Goal: Task Accomplishment & Management: Use online tool/utility

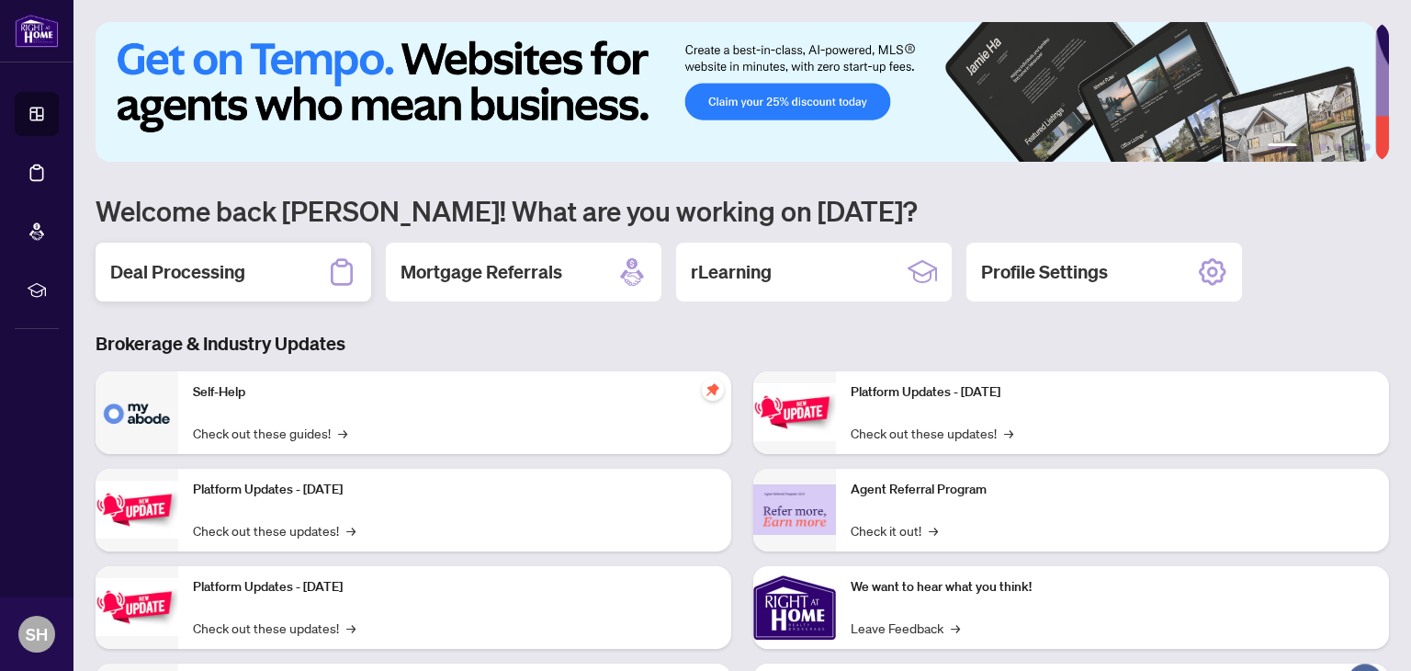
click at [191, 270] on h2 "Deal Processing" at bounding box center [177, 272] width 135 height 26
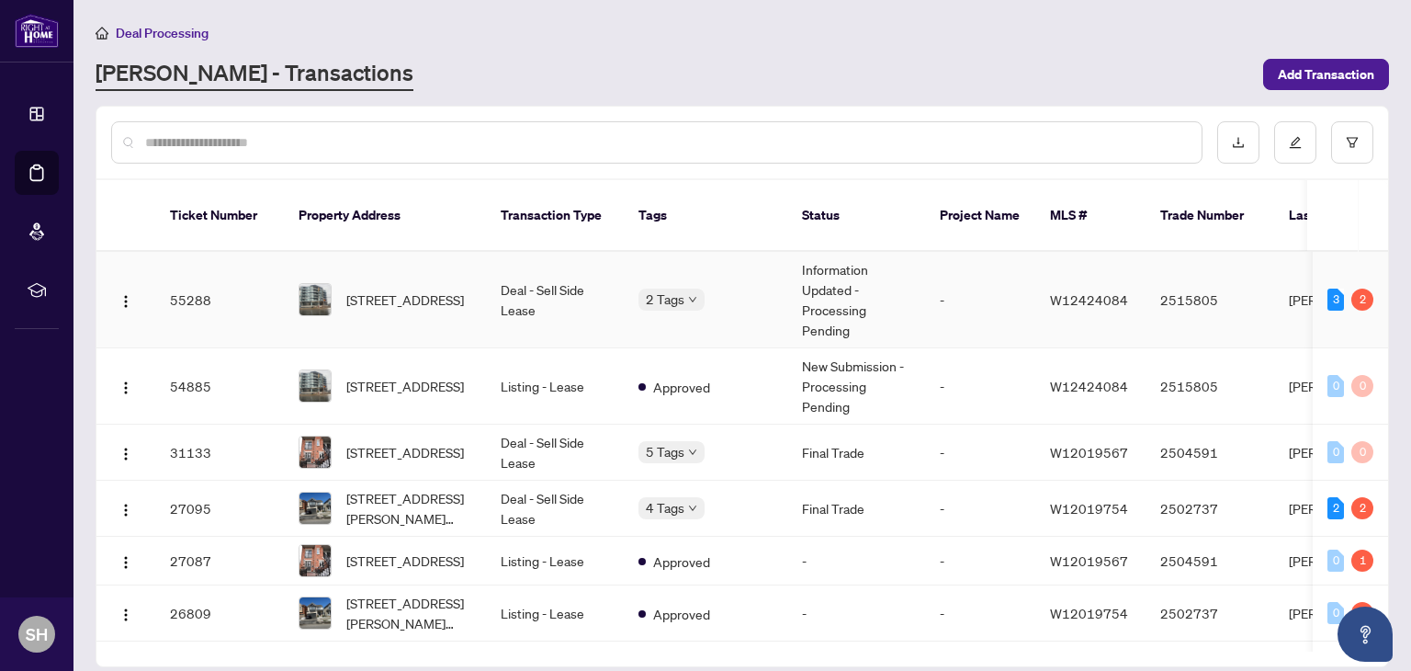
click at [187, 273] on td "55288" at bounding box center [219, 300] width 129 height 96
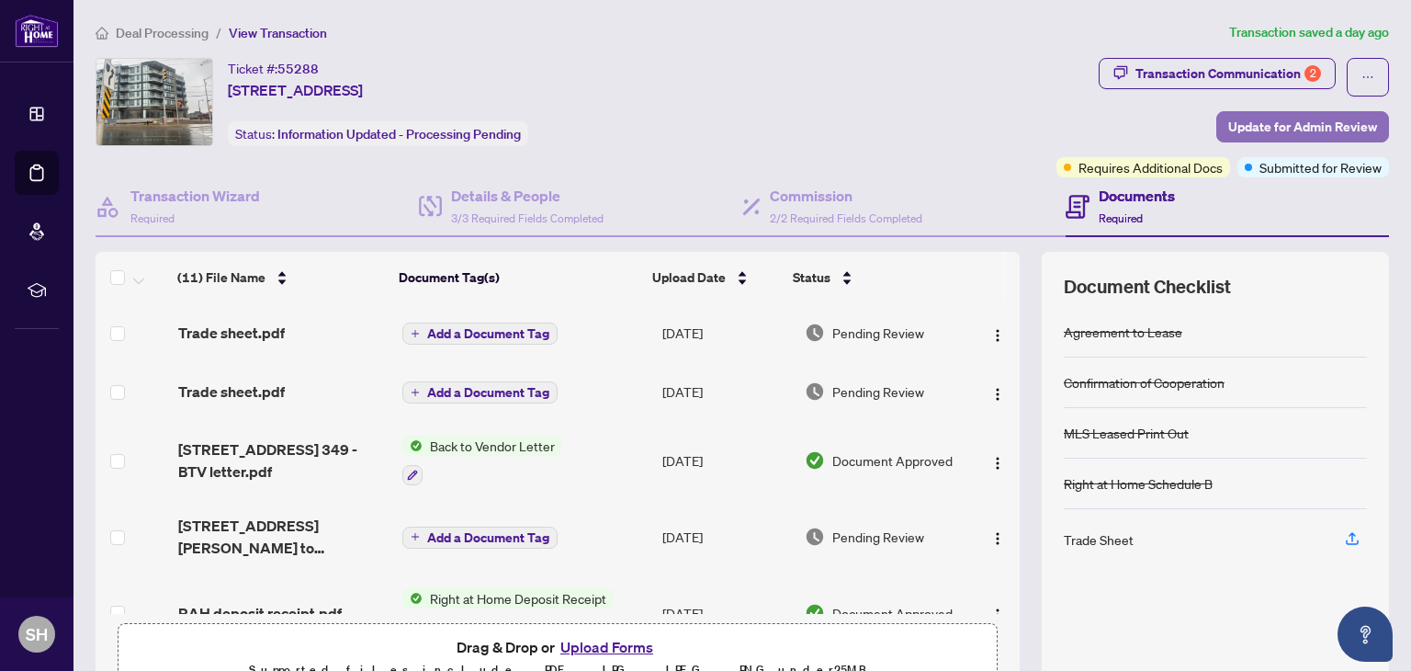
click at [1301, 119] on span "Update for Admin Review" at bounding box center [1302, 126] width 149 height 29
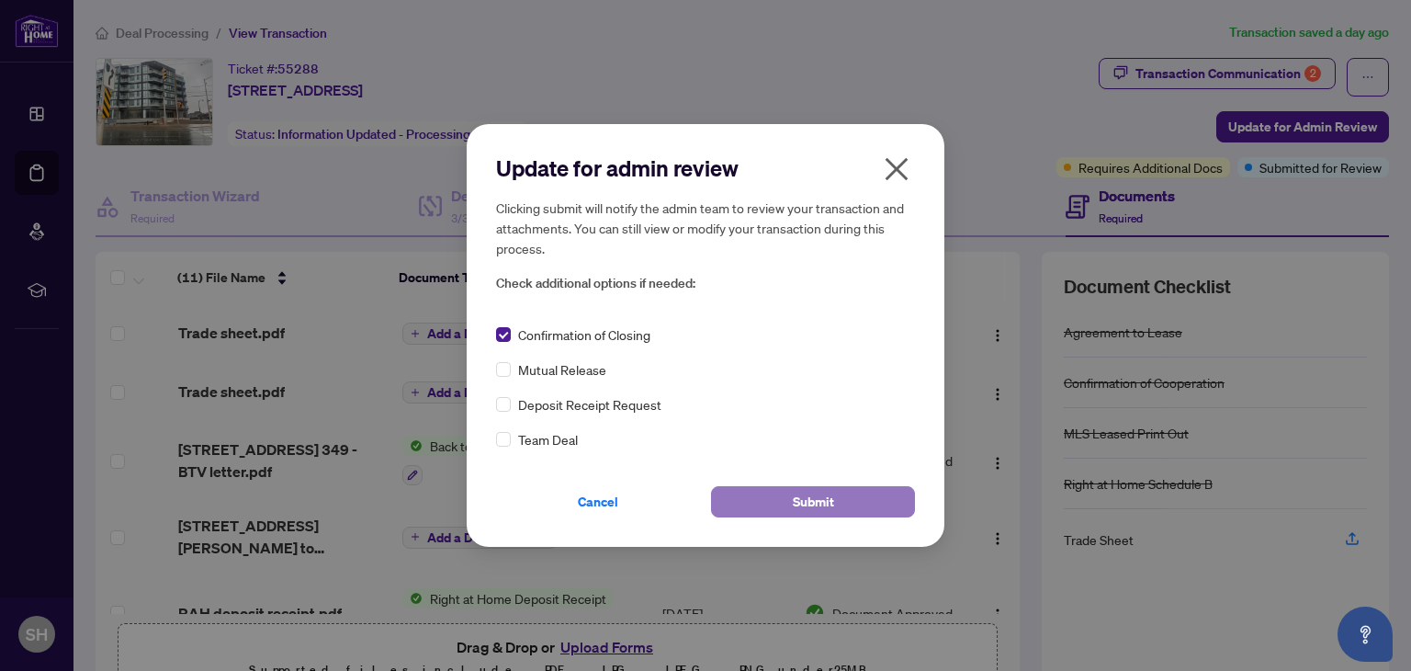
click at [801, 497] on span "Submit" at bounding box center [813, 501] width 41 height 29
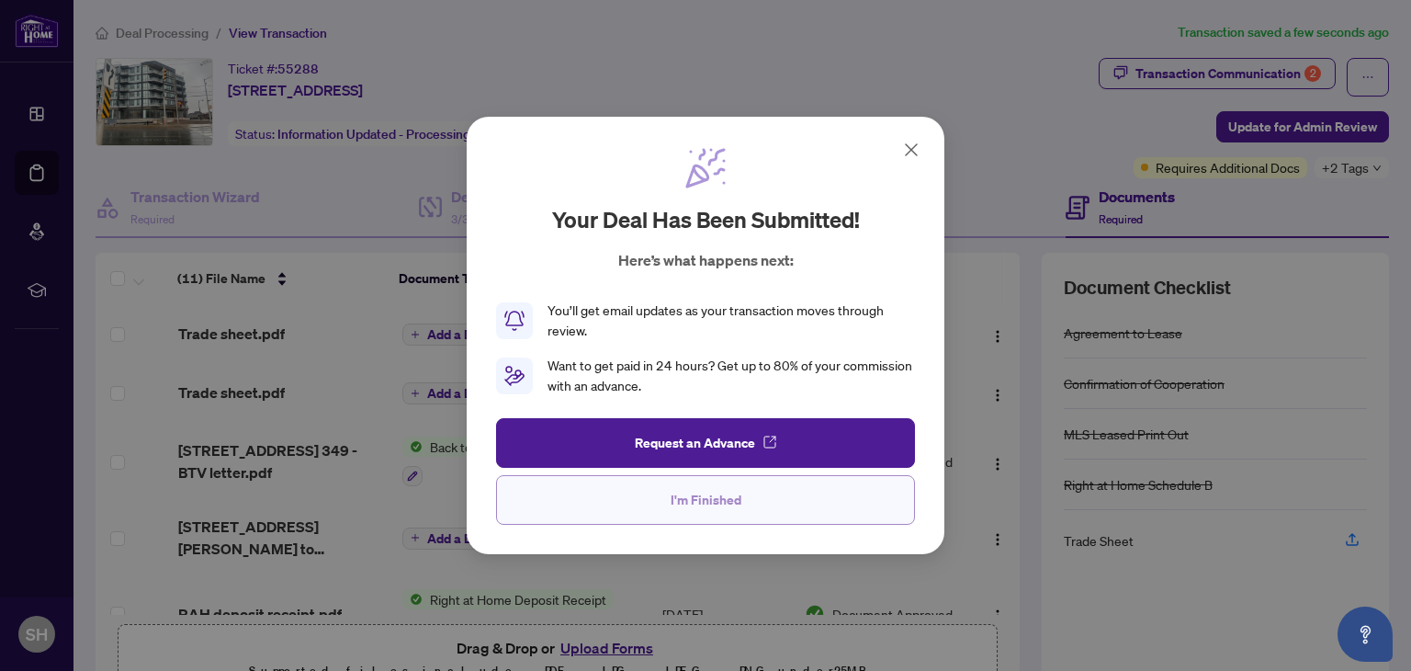
click at [711, 499] on span "I'm Finished" at bounding box center [706, 499] width 71 height 29
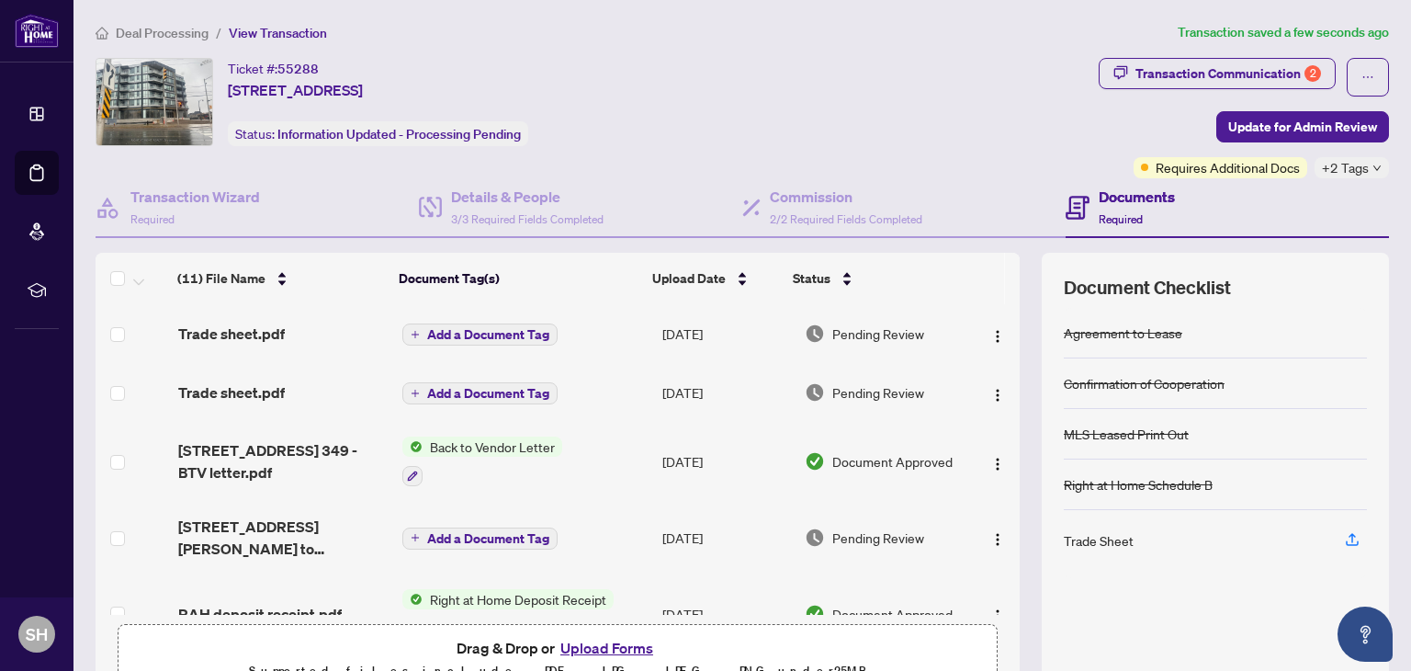
click at [931, 159] on div "Ticket #: 55288 [STREET_ADDRESS] Status: Information Updated - Processing Pendi…" at bounding box center [593, 118] width 1003 height 120
click at [974, 161] on div "Ticket #: 55288 [STREET_ADDRESS] Status: Information Updated - Processing Pendi…" at bounding box center [593, 118] width 1003 height 120
